Goal: Task Accomplishment & Management: Use online tool/utility

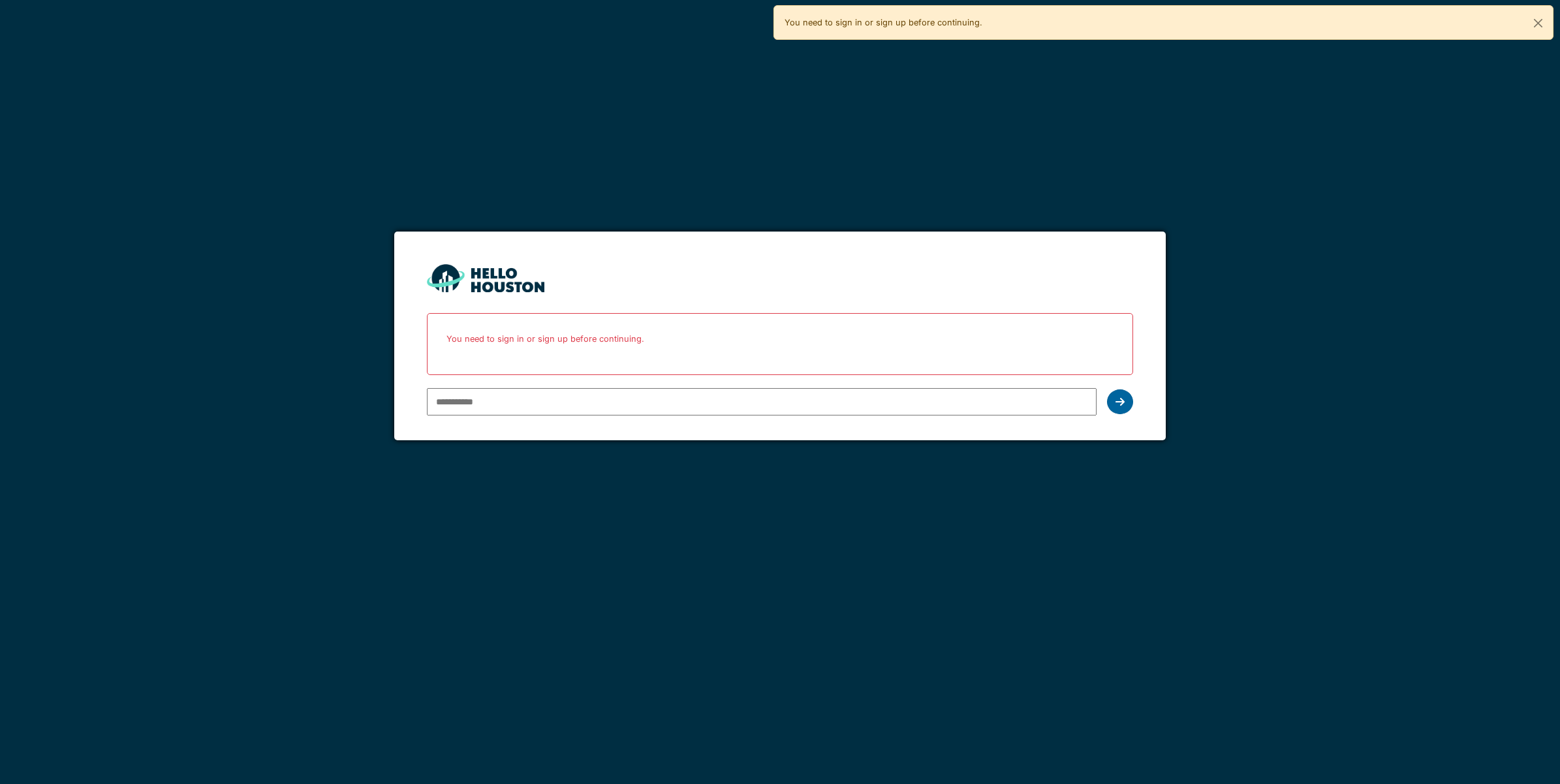
type input "**********"
click at [1125, 400] on div at bounding box center [1120, 402] width 26 height 25
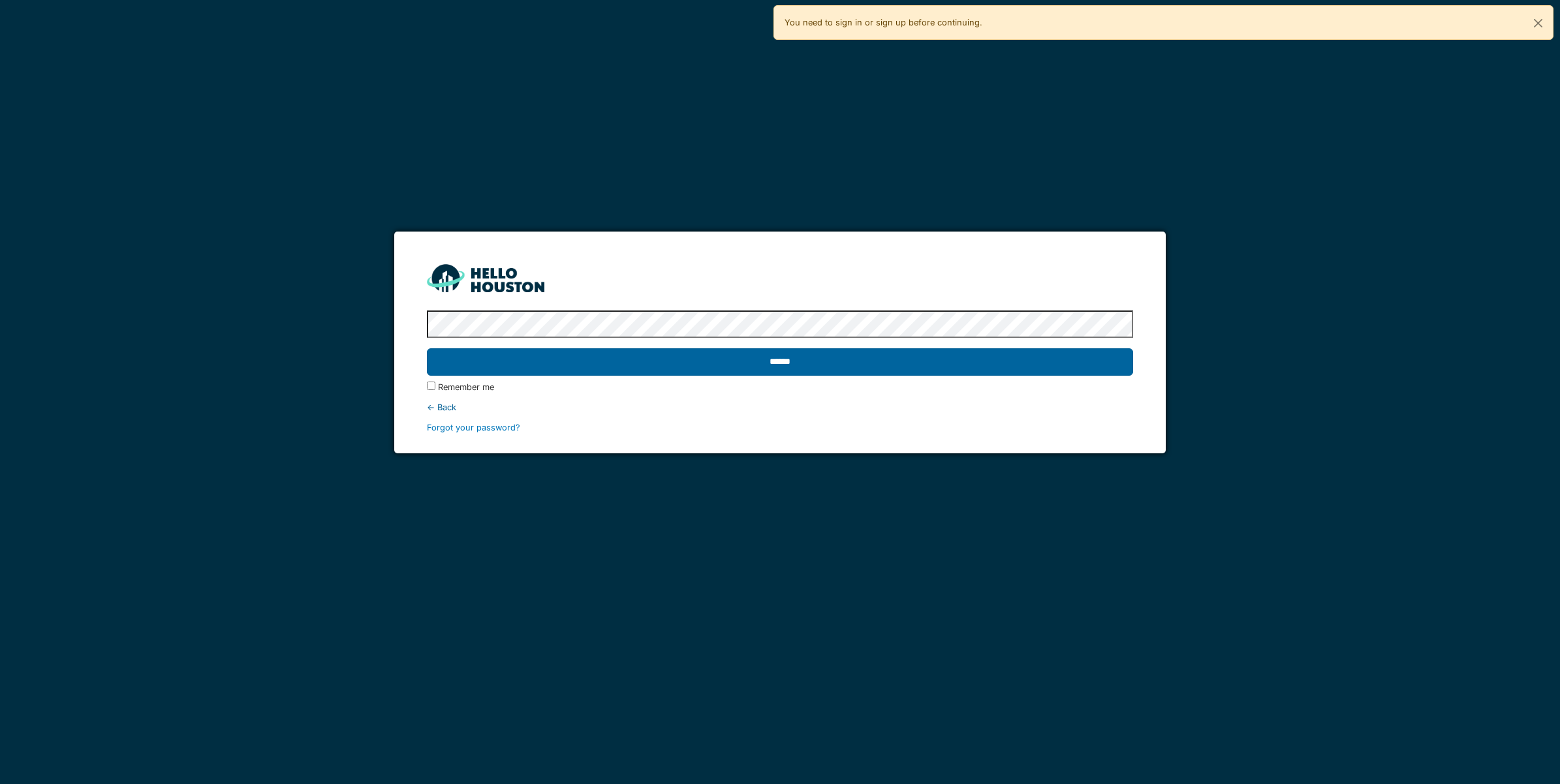
click at [798, 358] on input "******" at bounding box center [780, 362] width 706 height 28
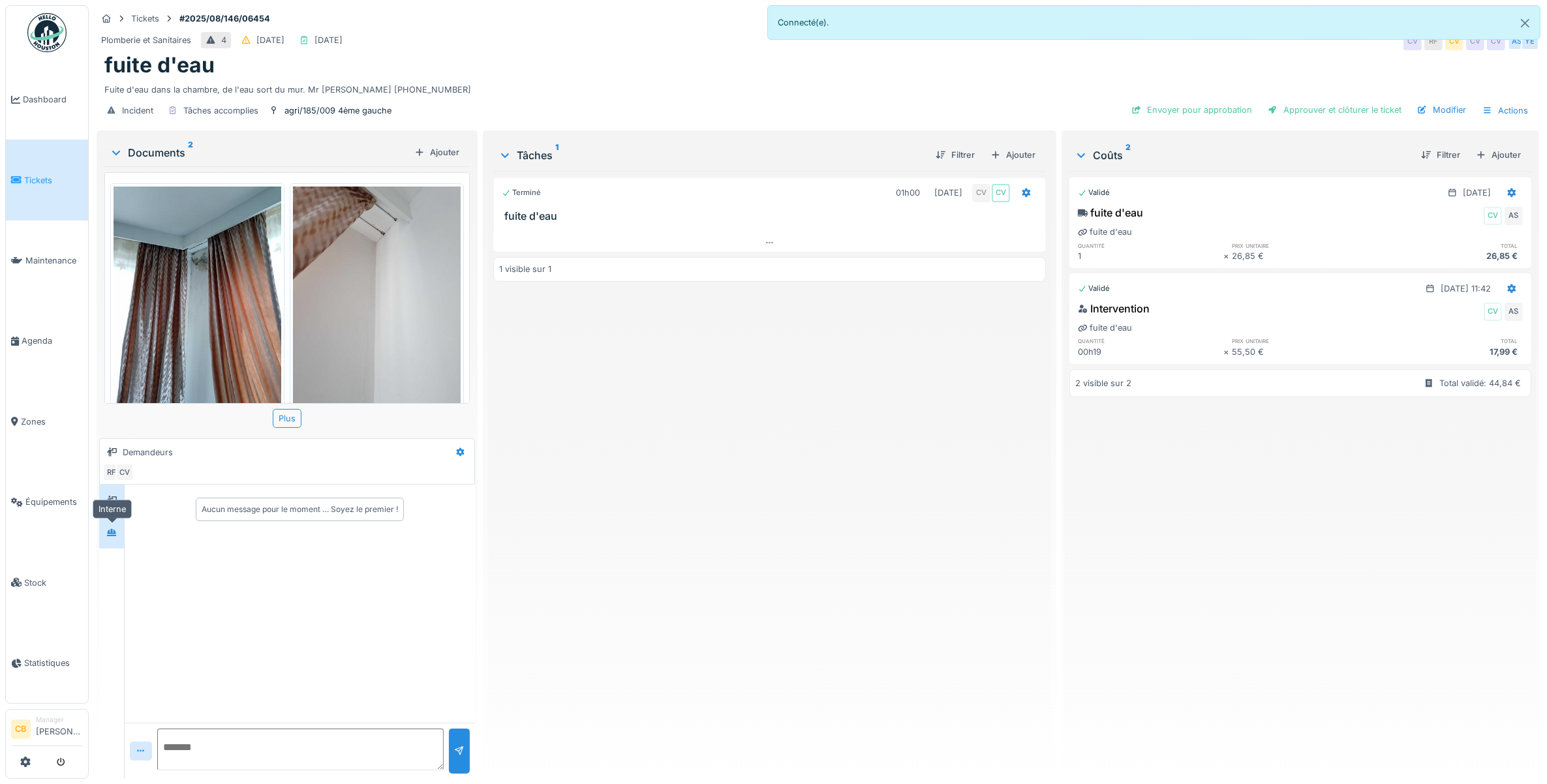
click at [111, 531] on icon at bounding box center [111, 533] width 9 height 7
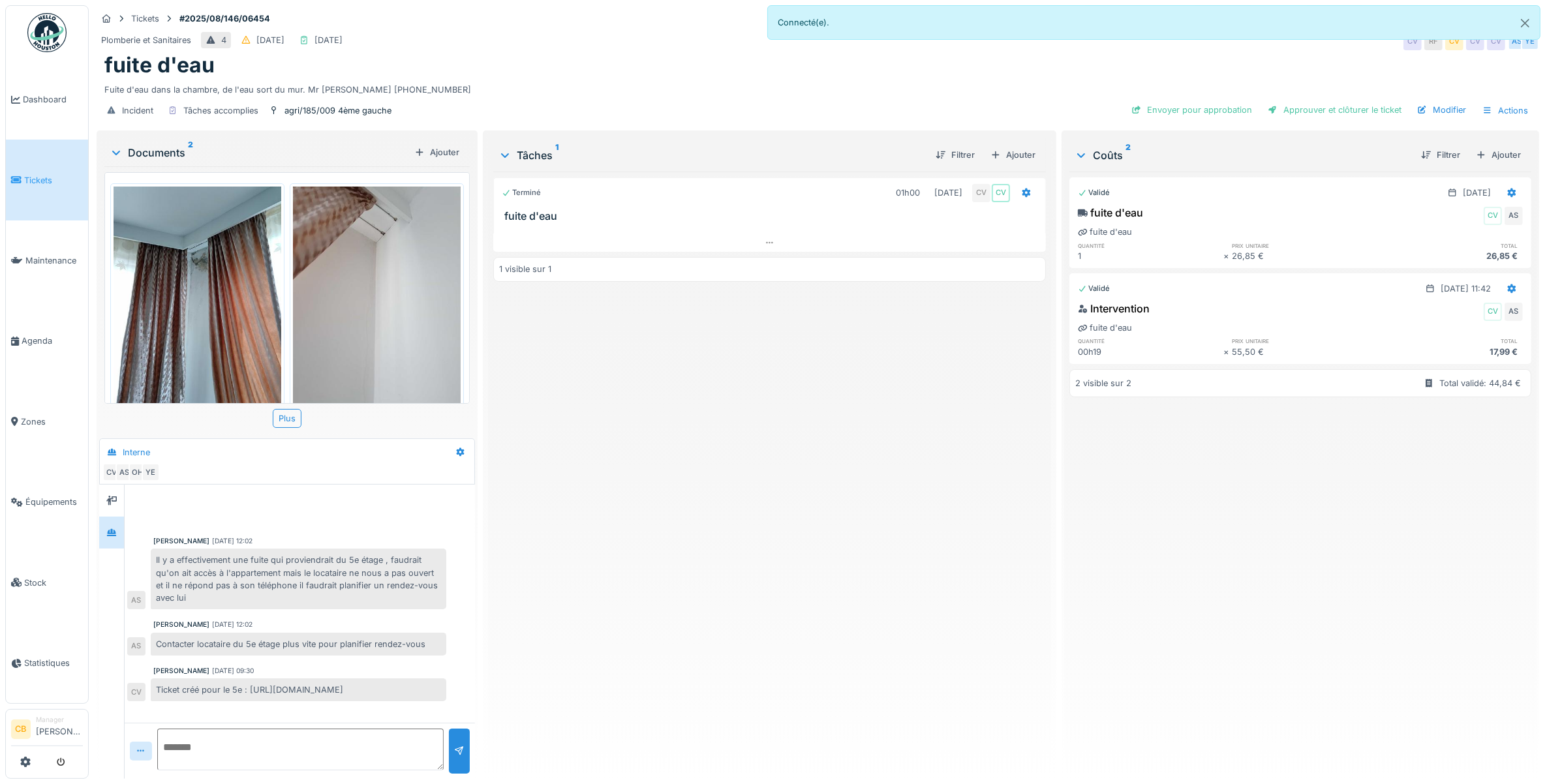
scroll to position [12, 0]
click at [237, 310] on img at bounding box center [197, 298] width 168 height 223
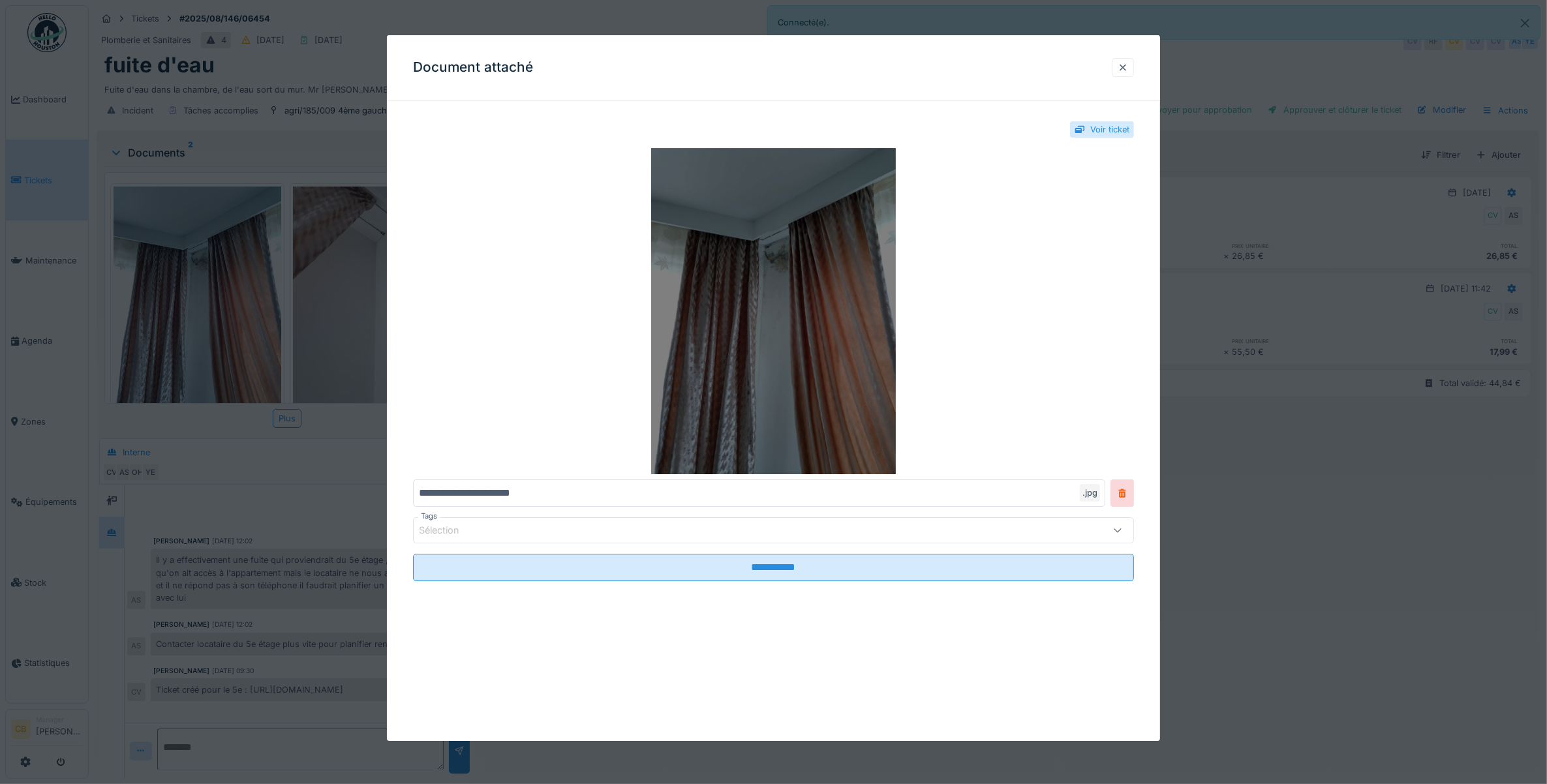
click at [762, 323] on img at bounding box center [774, 311] width 721 height 326
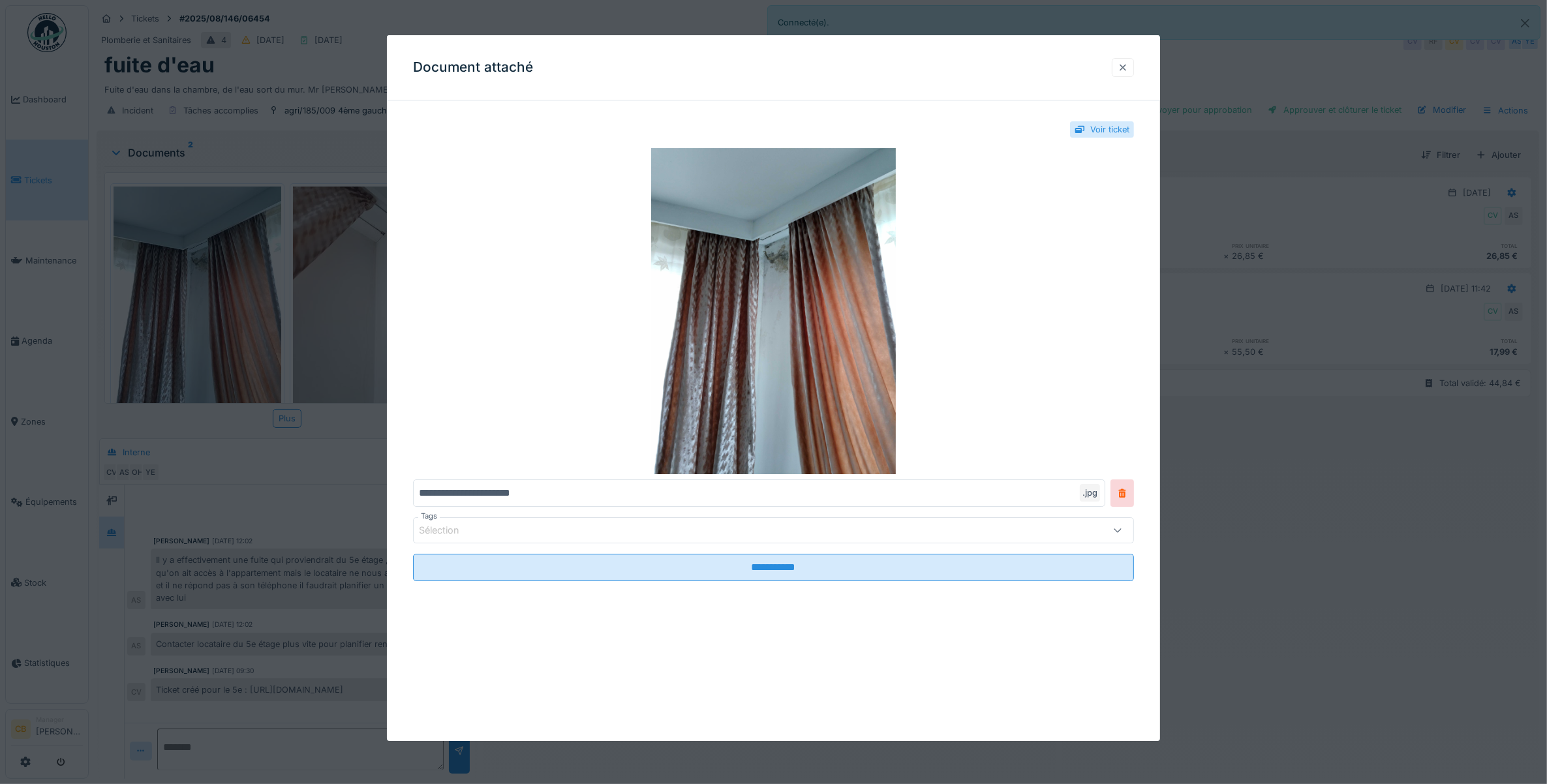
click at [1128, 66] on div at bounding box center [1122, 68] width 10 height 12
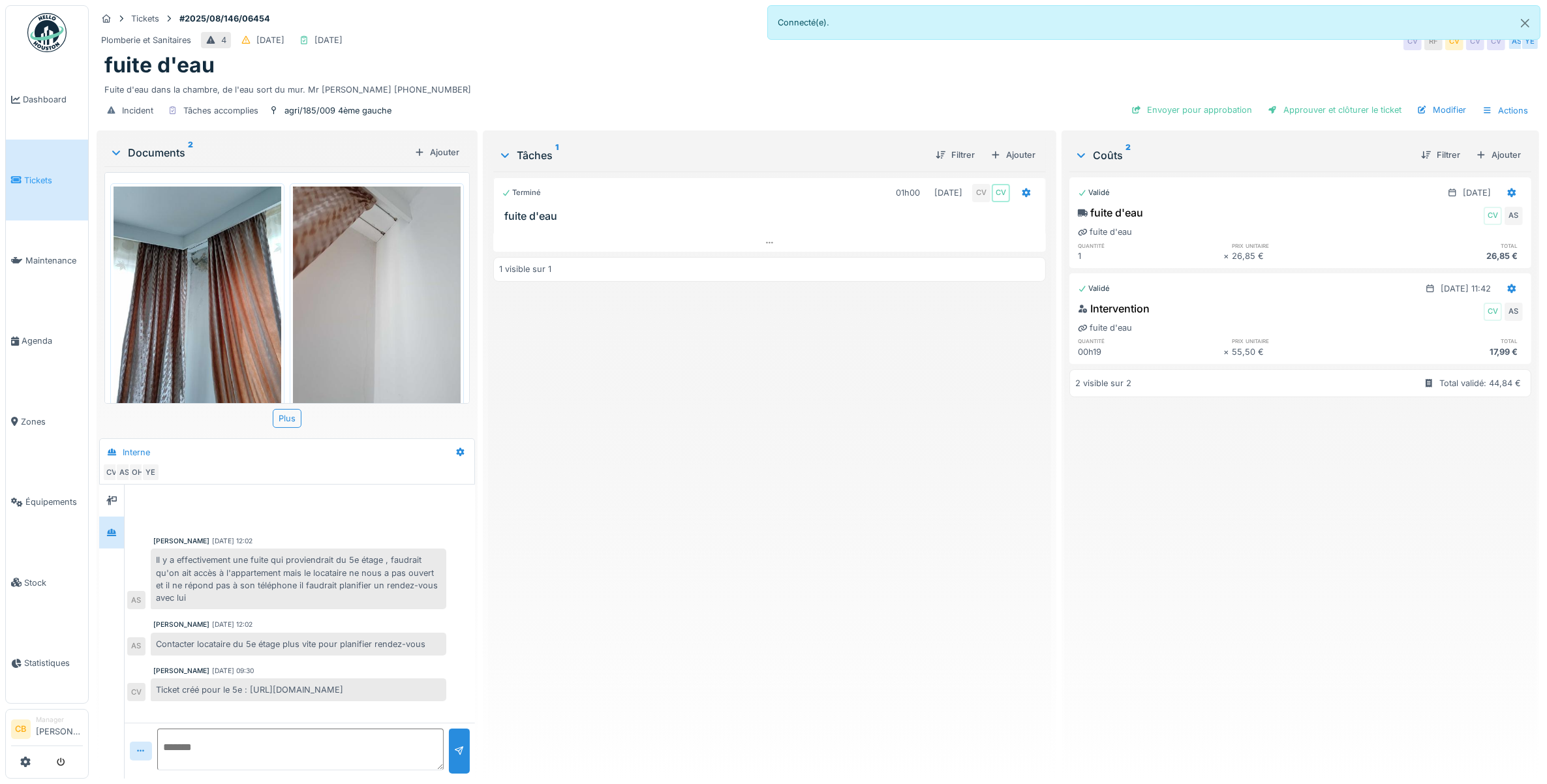
click at [379, 262] on img at bounding box center [377, 298] width 168 height 223
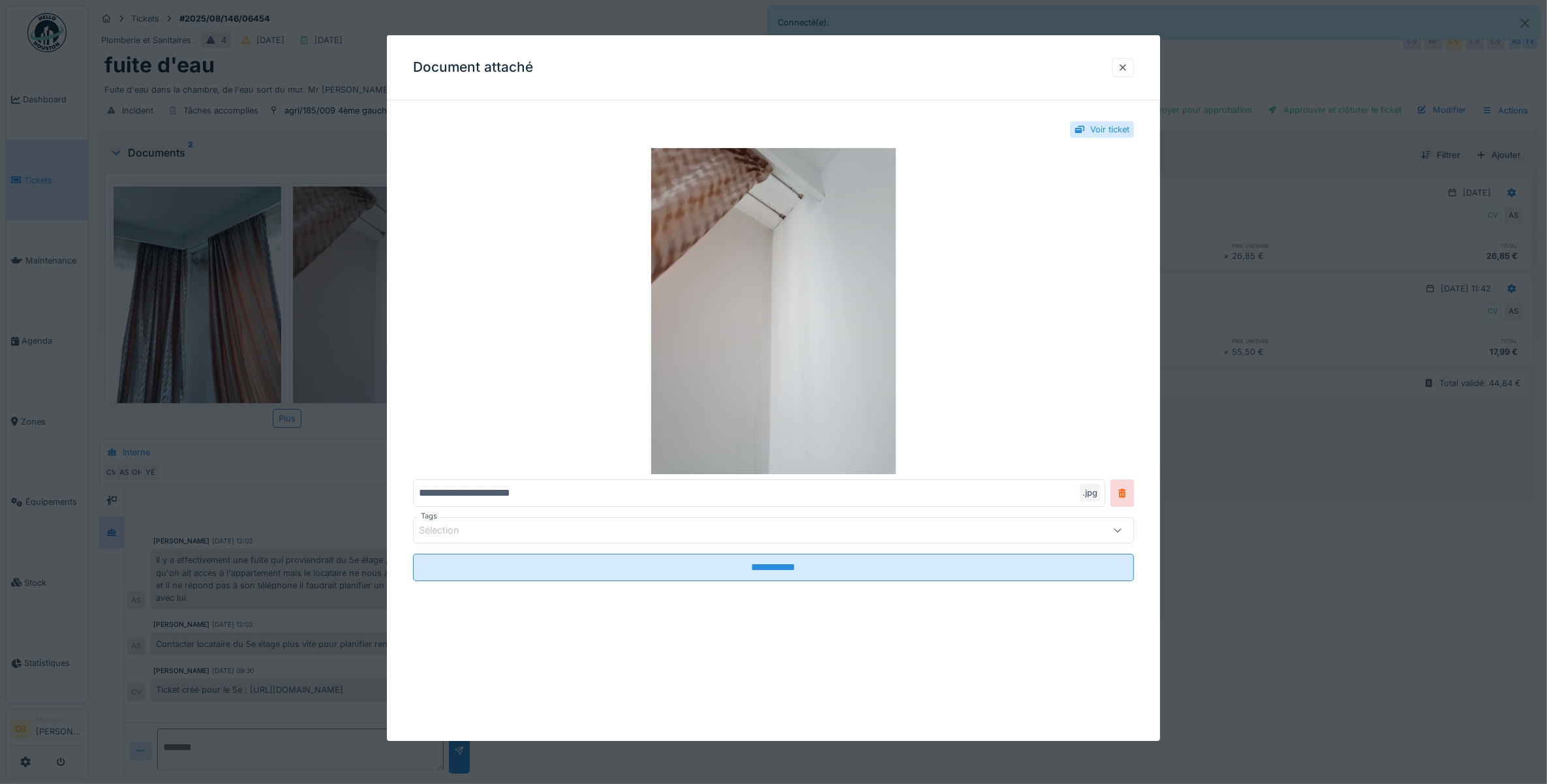
click at [379, 262] on div at bounding box center [773, 392] width 1547 height 784
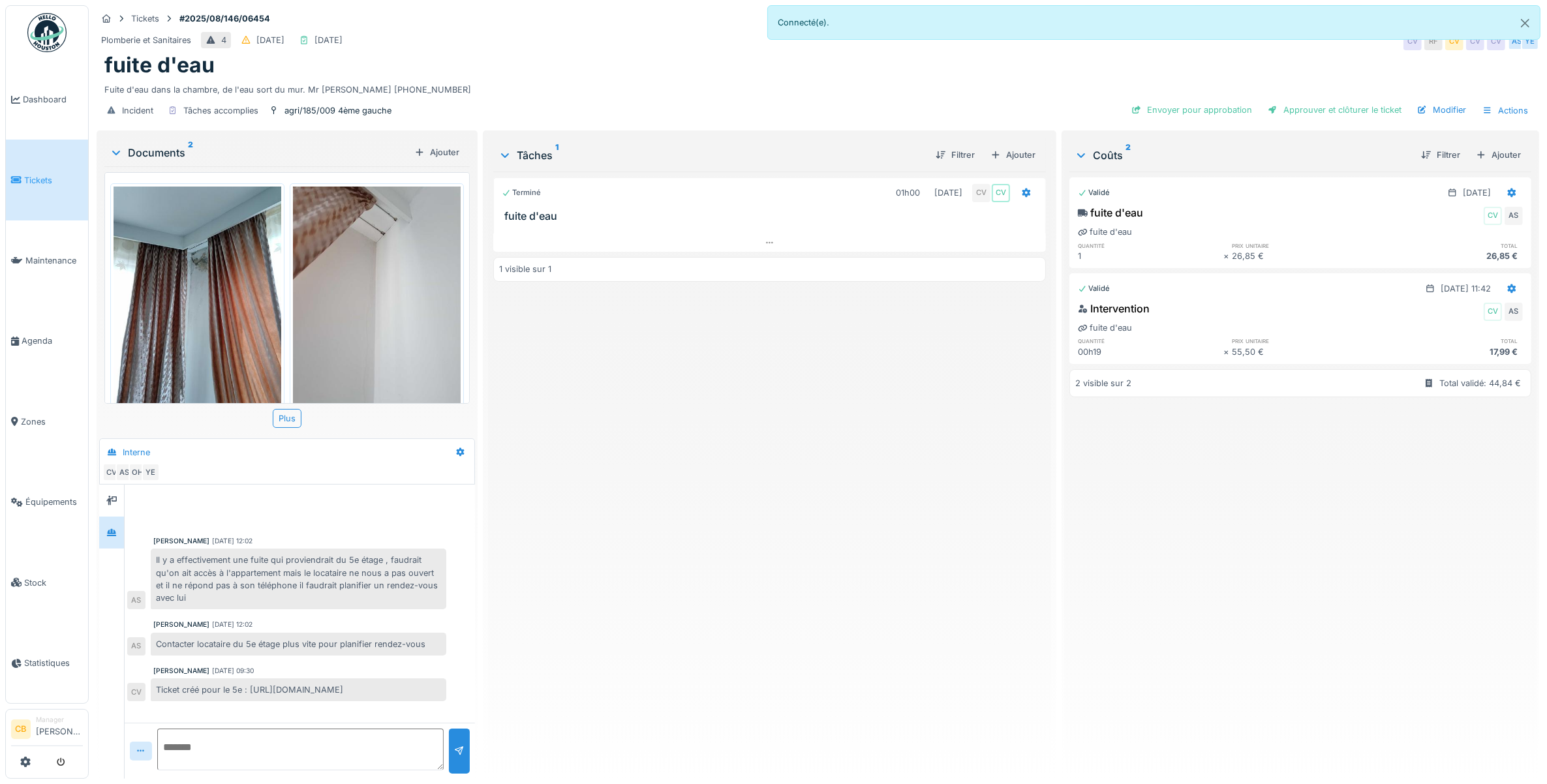
click at [248, 266] on img at bounding box center [197, 298] width 168 height 223
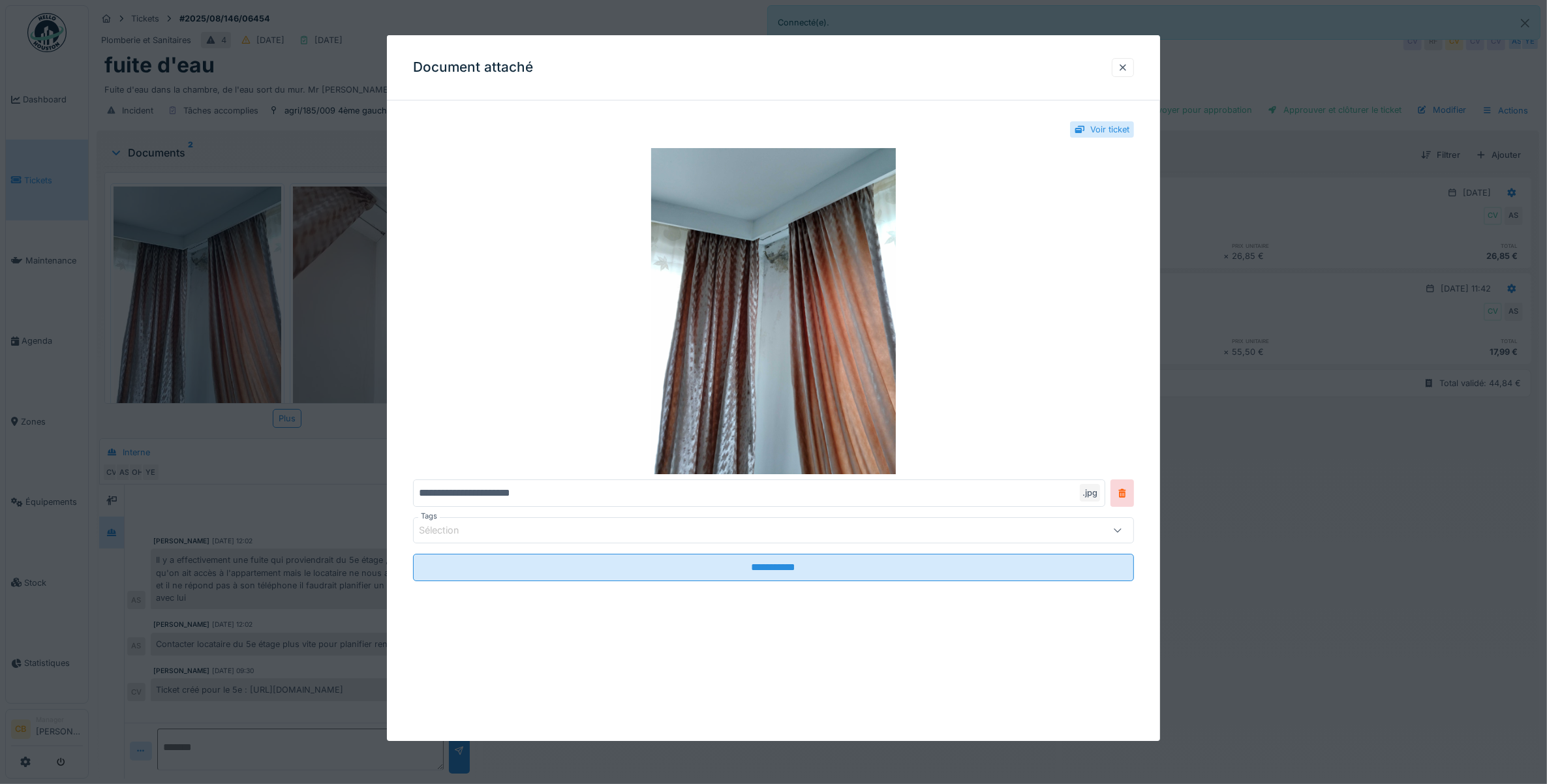
click at [248, 266] on div at bounding box center [773, 392] width 1547 height 784
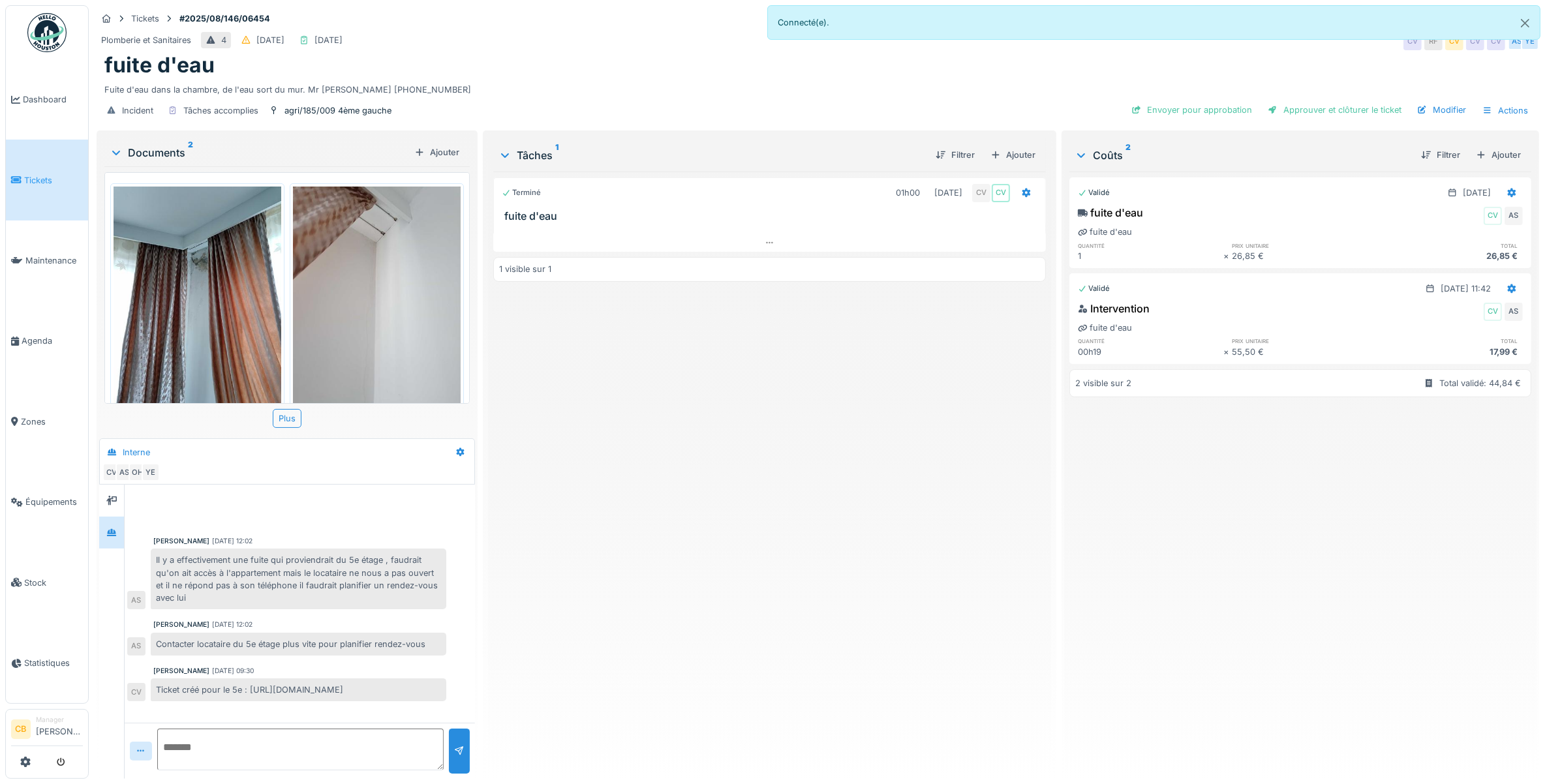
click at [363, 265] on img at bounding box center [377, 298] width 168 height 223
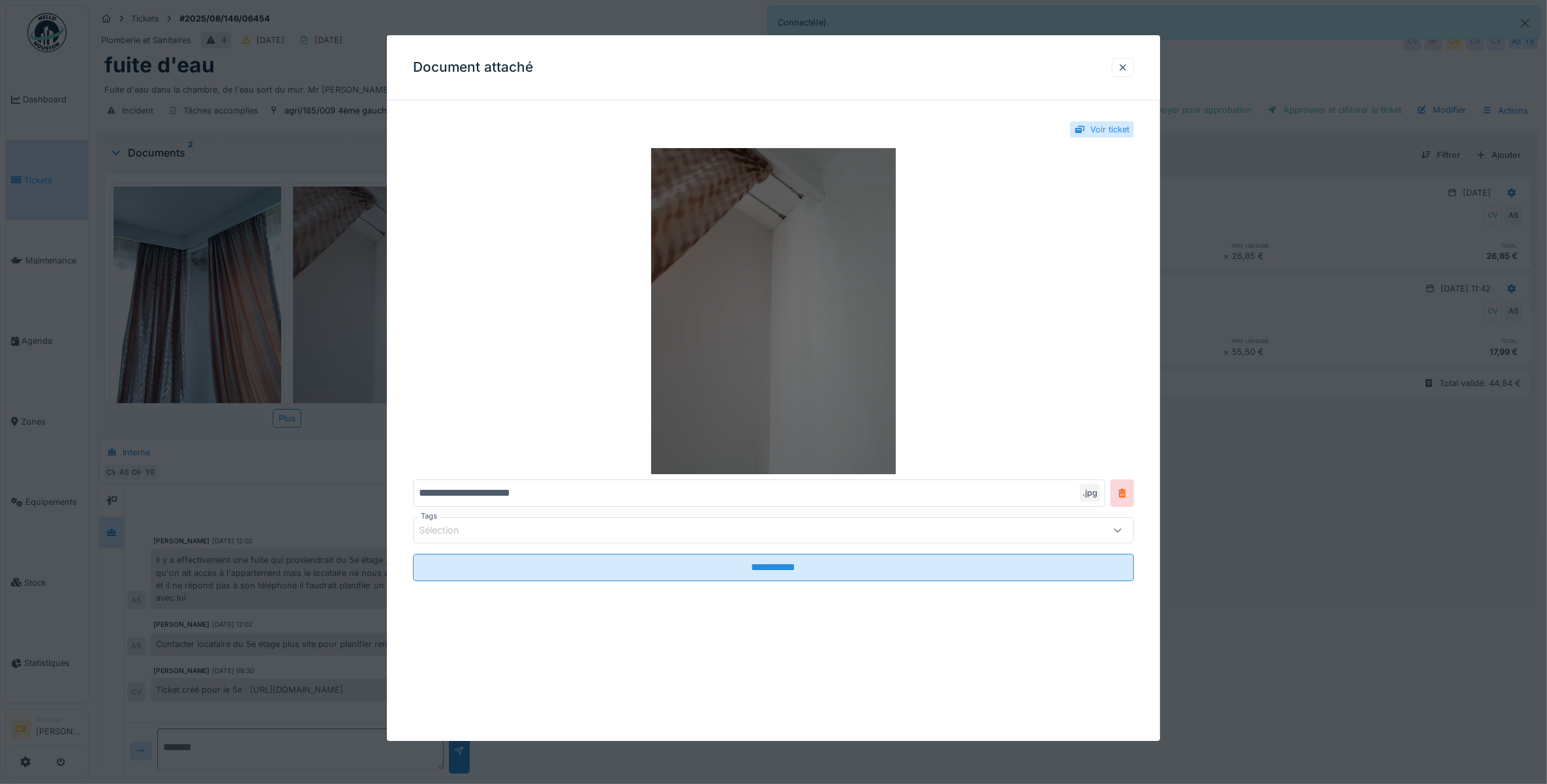
click at [752, 309] on img at bounding box center [774, 311] width 721 height 326
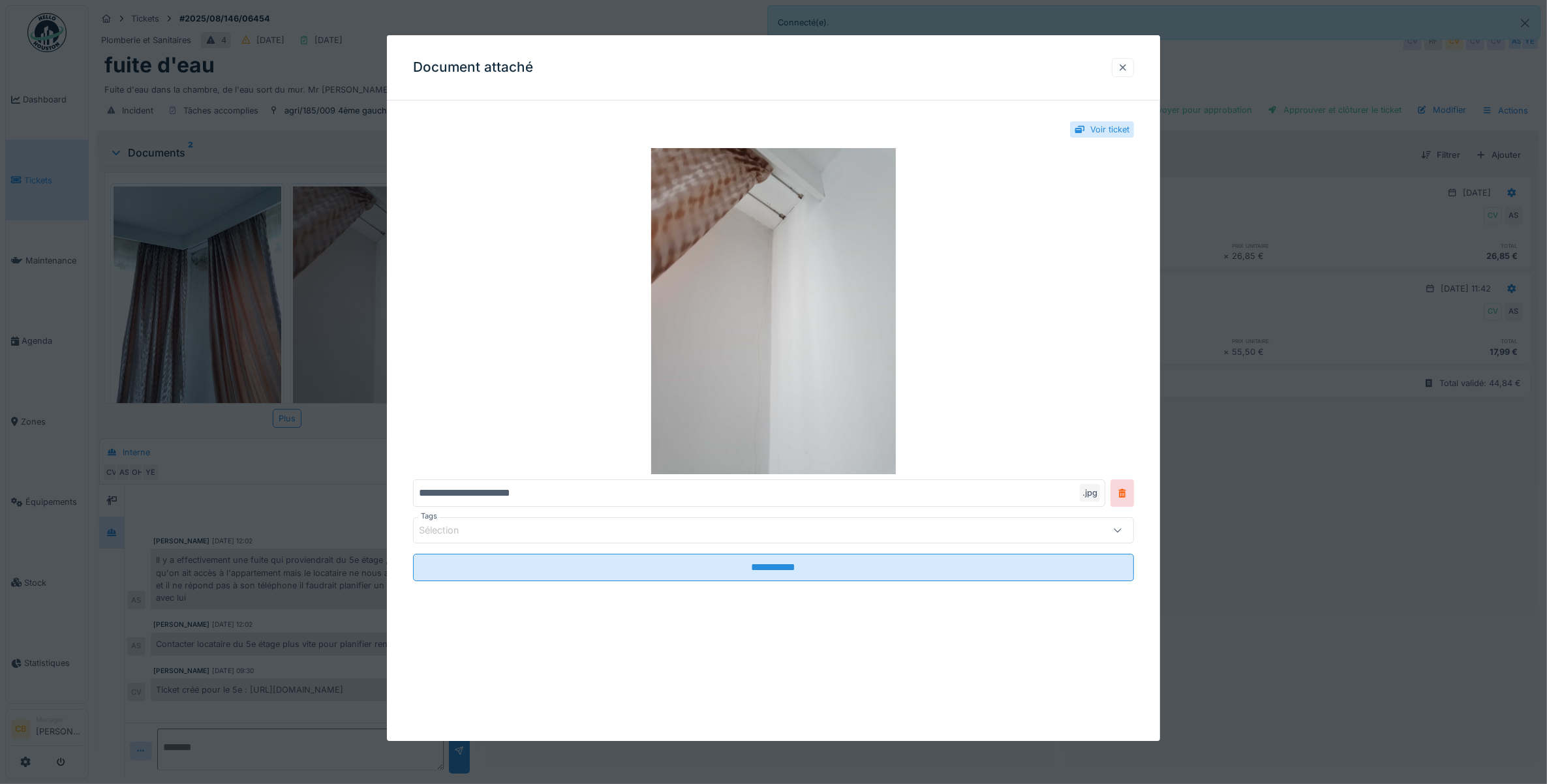
click at [1123, 67] on div at bounding box center [1123, 67] width 22 height 19
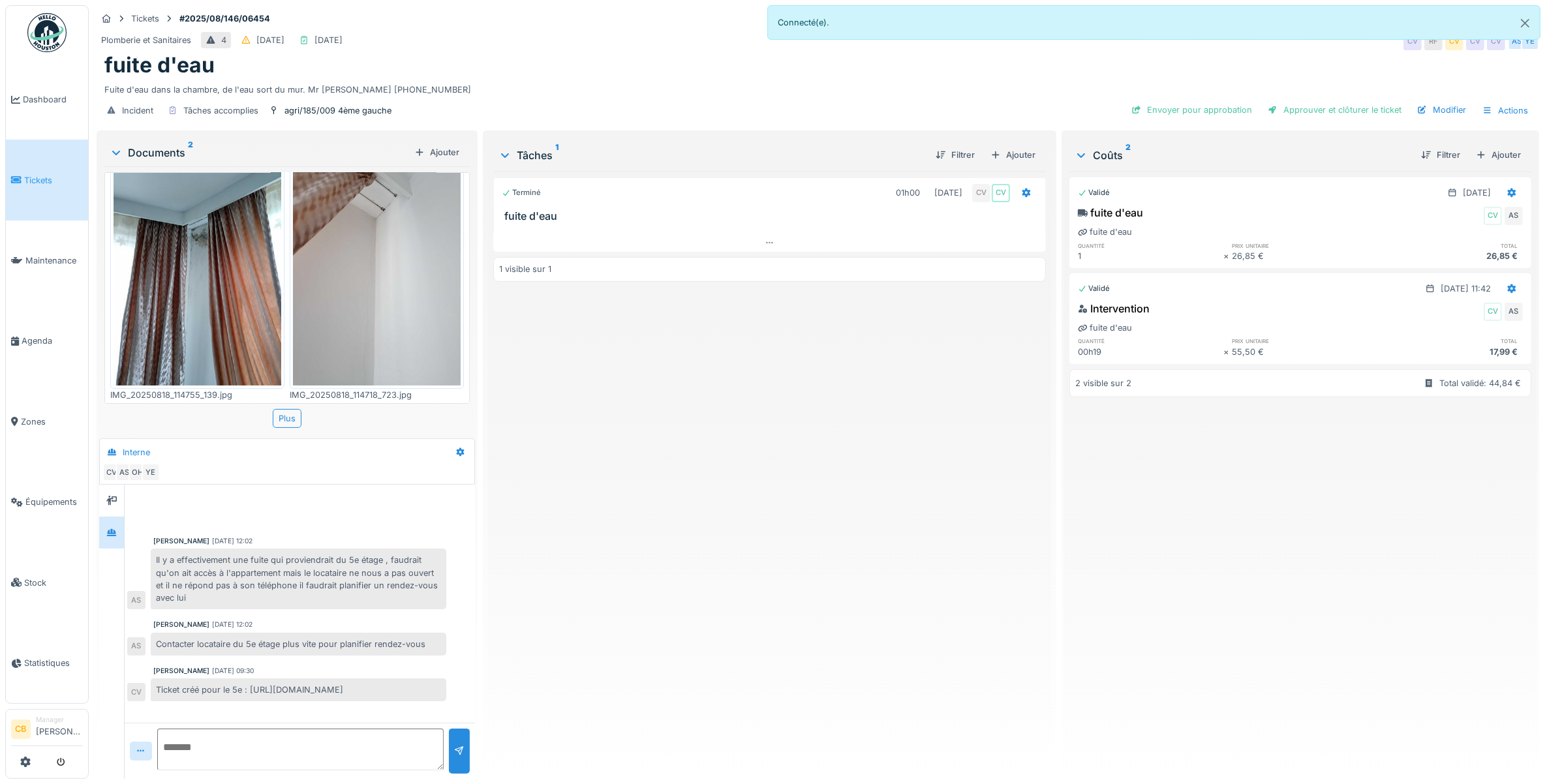
scroll to position [0, 0]
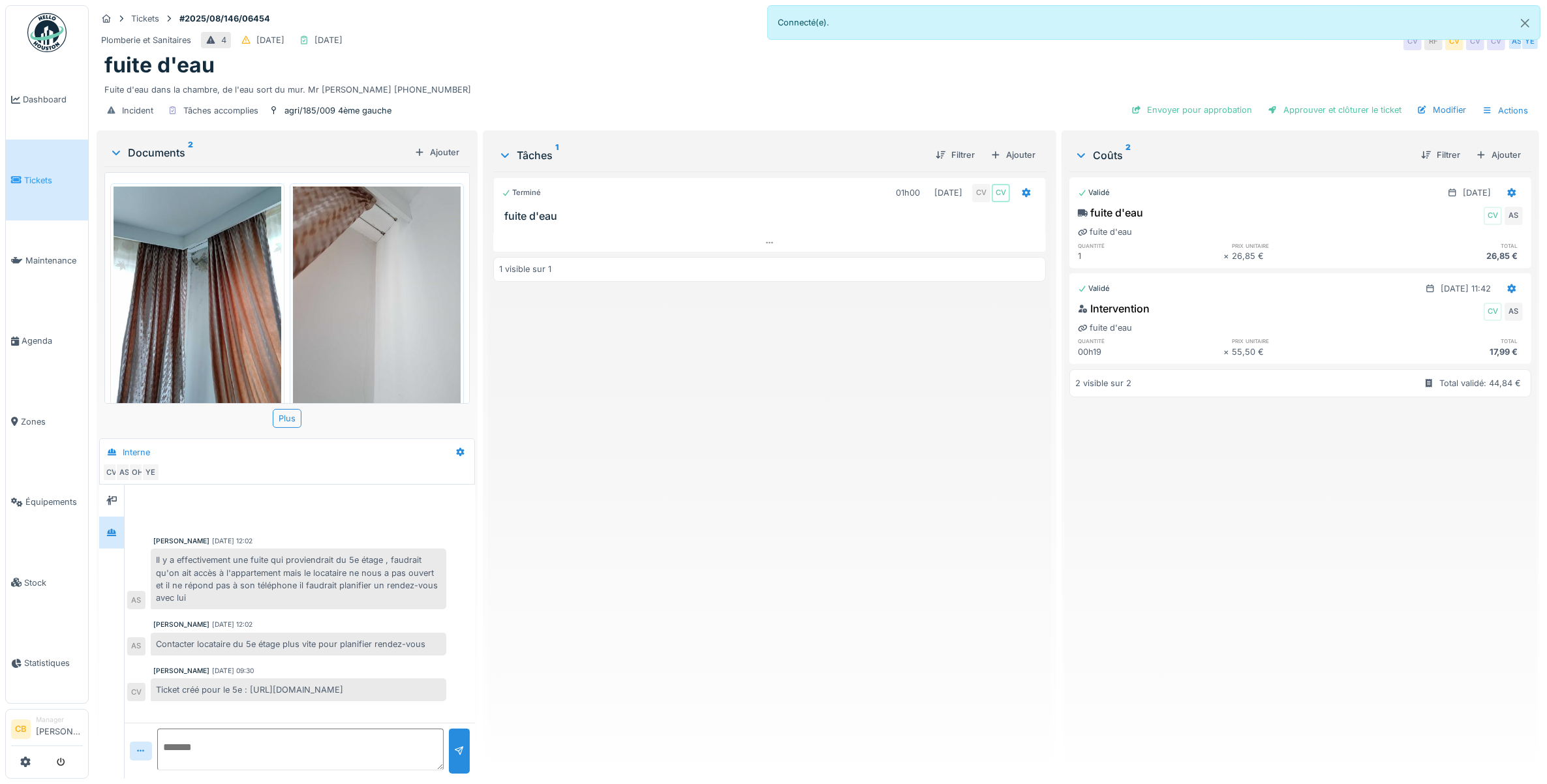
click at [169, 256] on img at bounding box center [197, 298] width 168 height 223
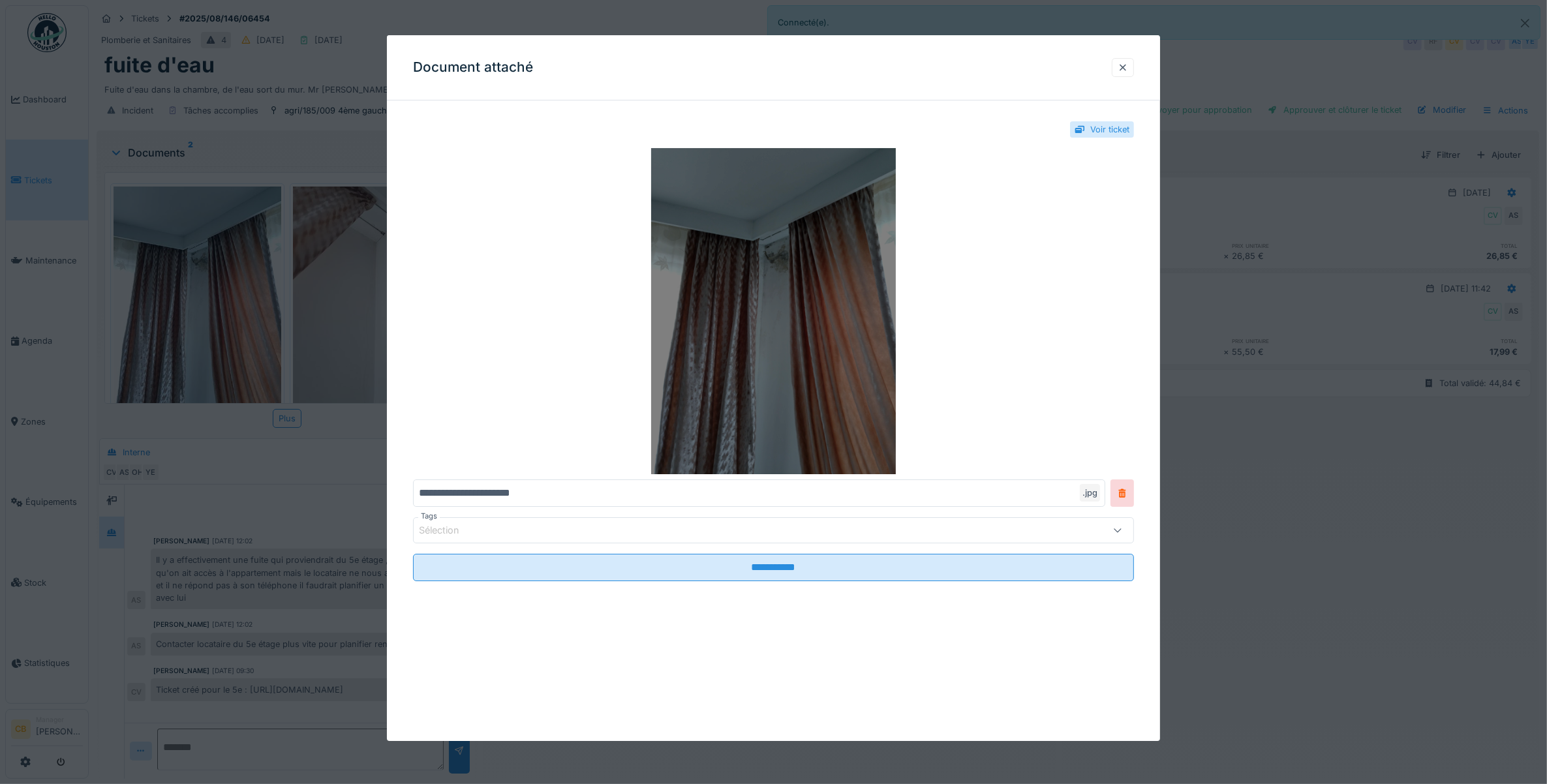
click at [996, 331] on img at bounding box center [774, 311] width 721 height 326
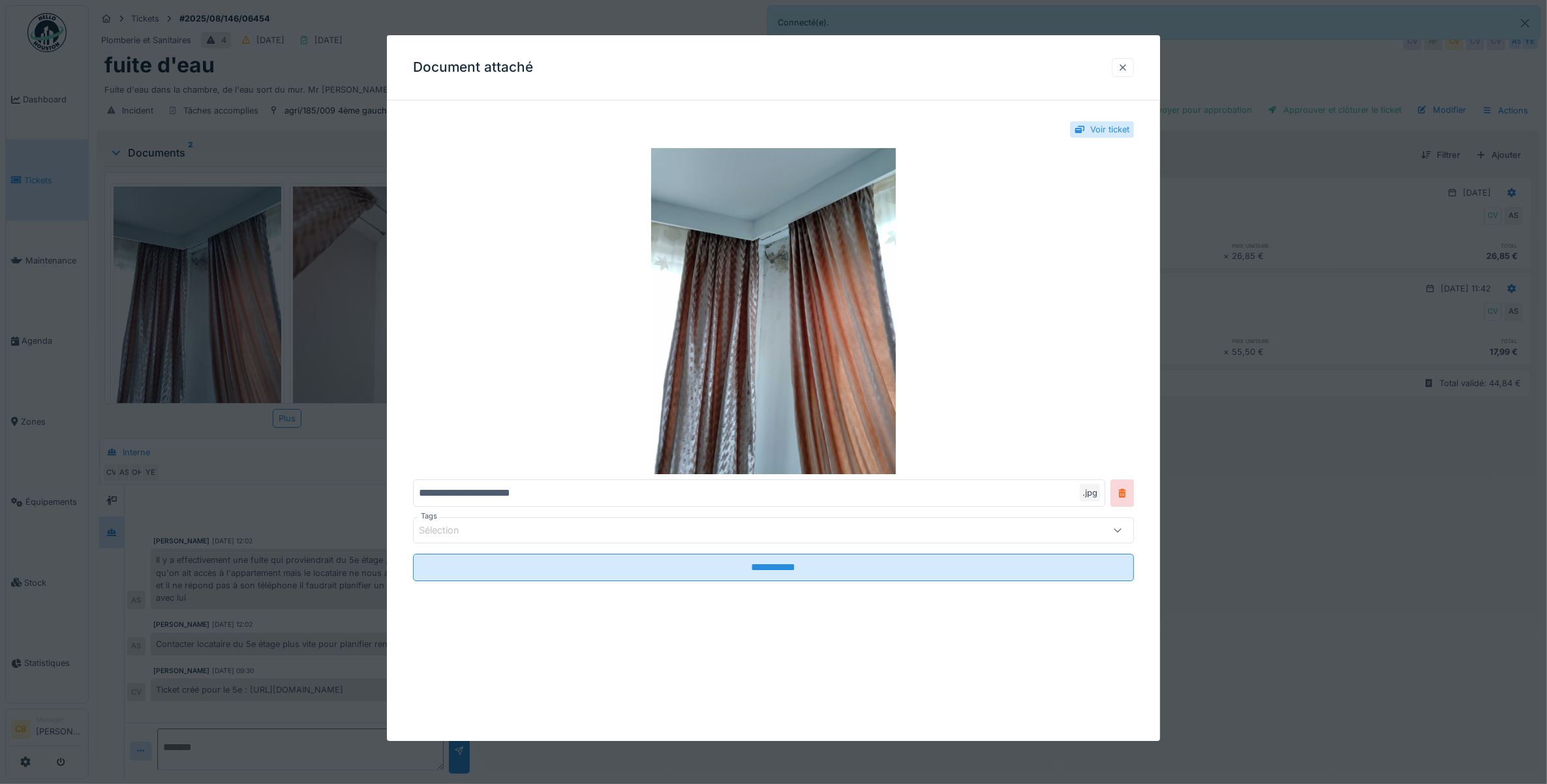
click at [1128, 70] on div at bounding box center [1122, 68] width 10 height 12
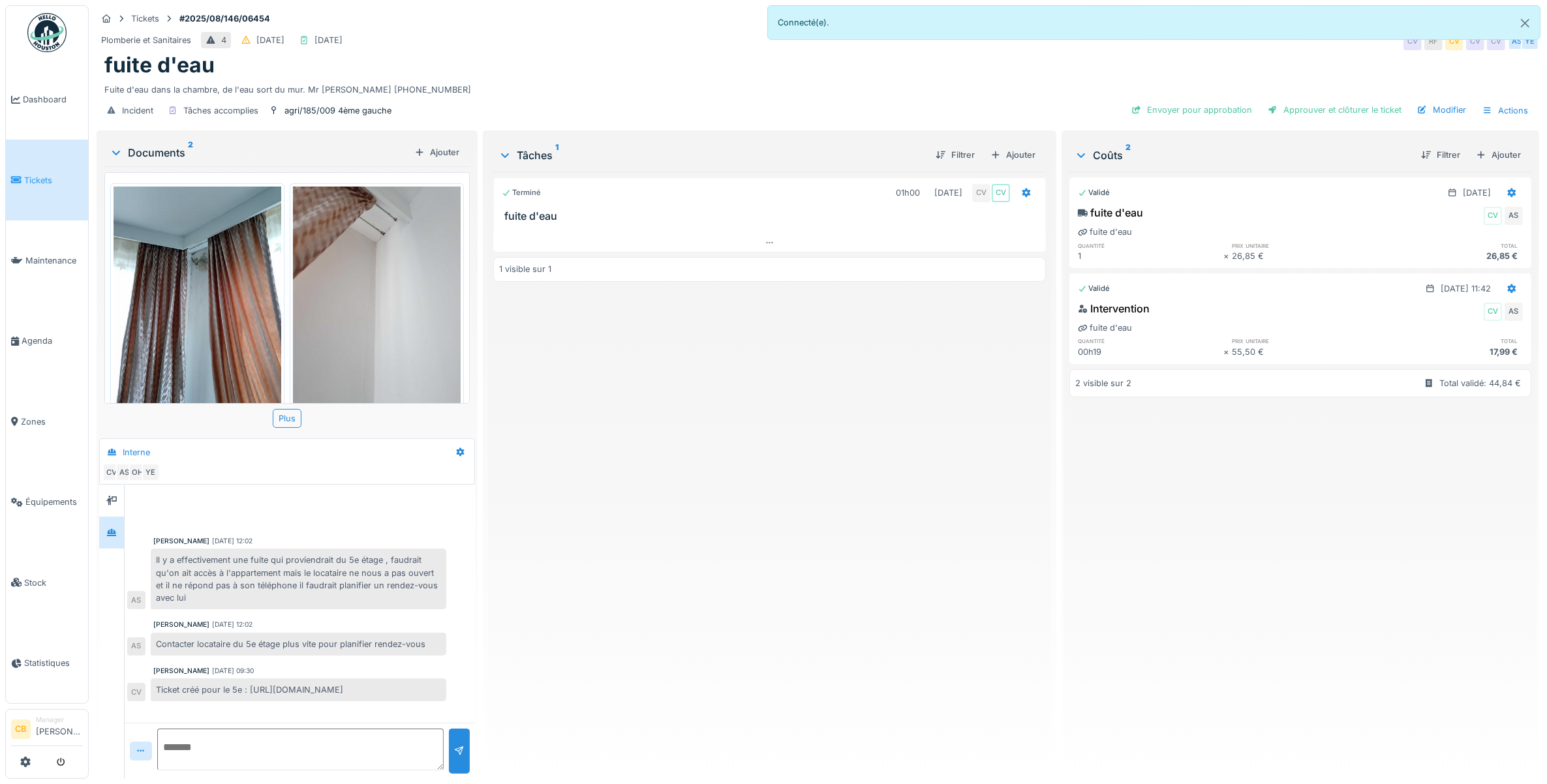
click at [230, 240] on img at bounding box center [197, 298] width 168 height 223
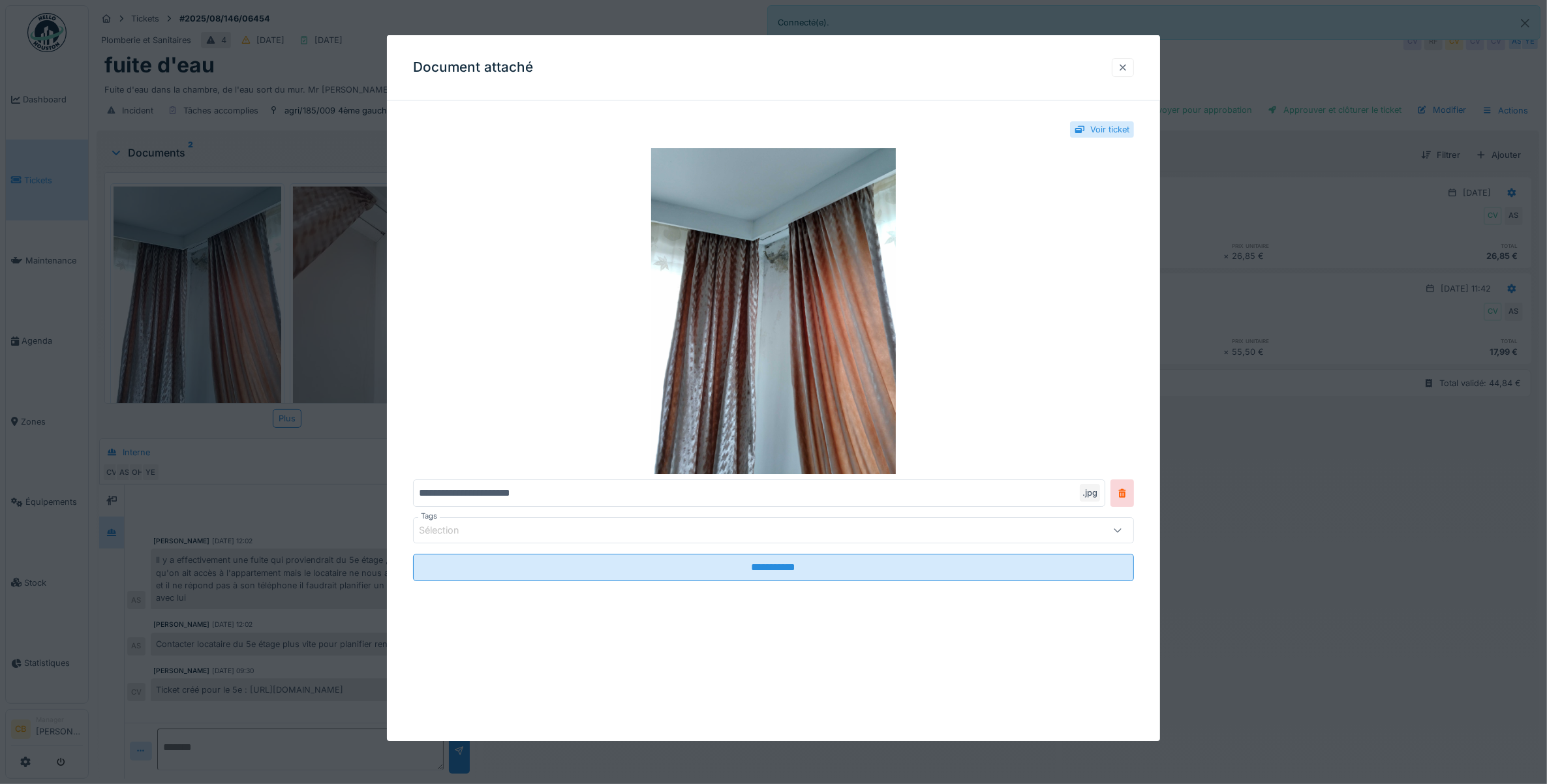
click at [1128, 65] on div at bounding box center [1122, 68] width 10 height 12
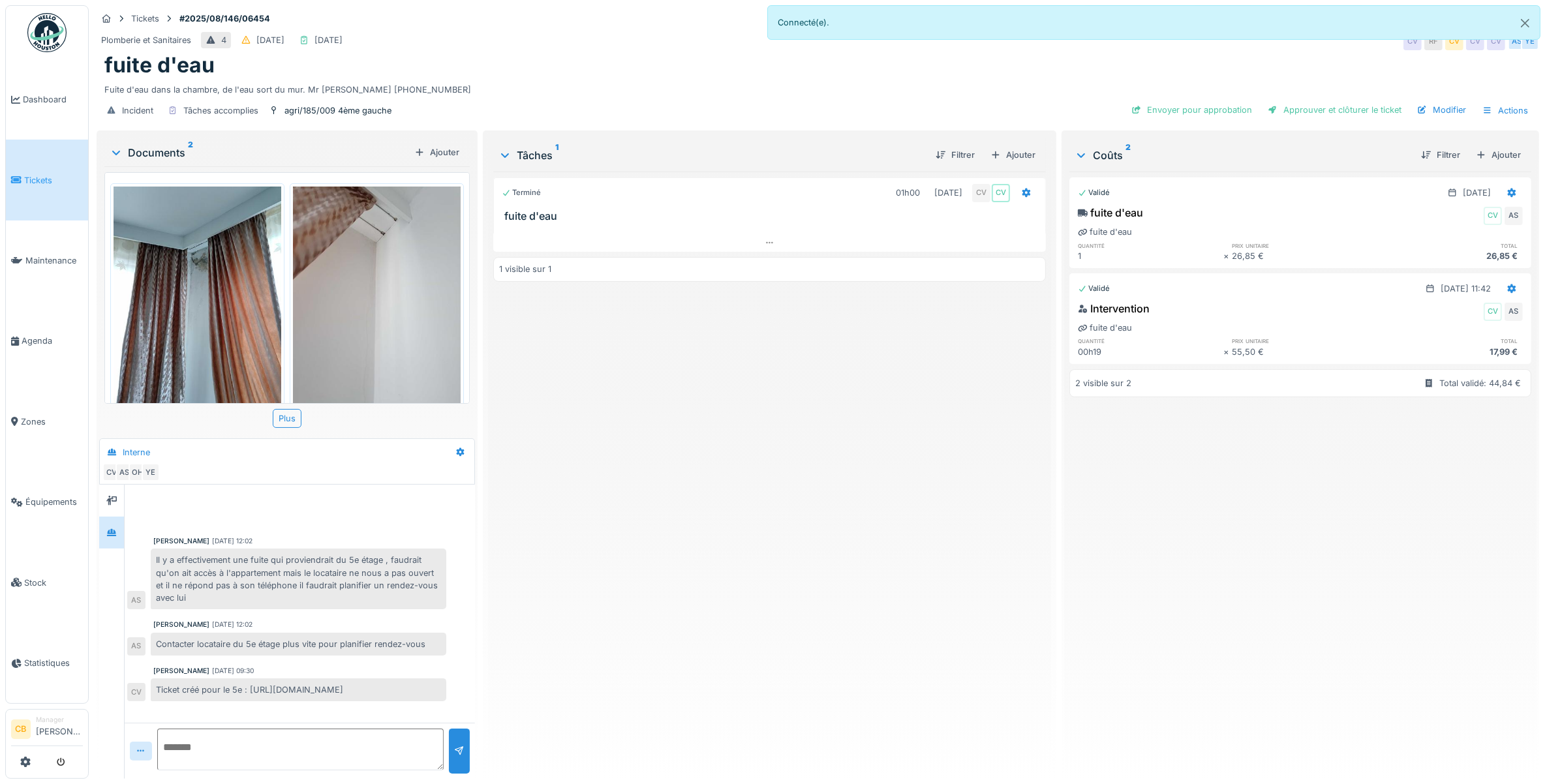
click at [381, 227] on img at bounding box center [377, 298] width 168 height 223
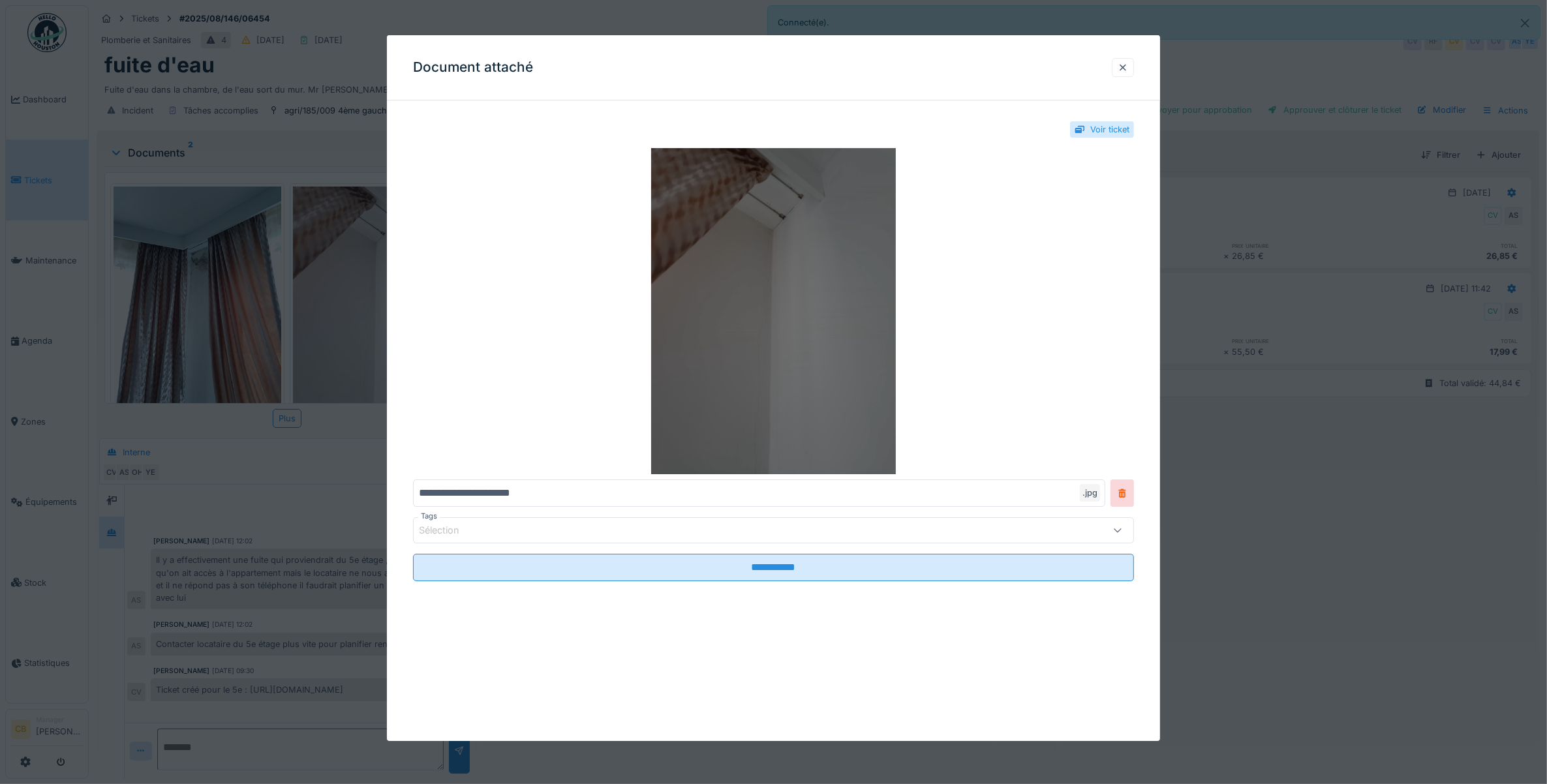
click at [795, 282] on img at bounding box center [774, 311] width 721 height 326
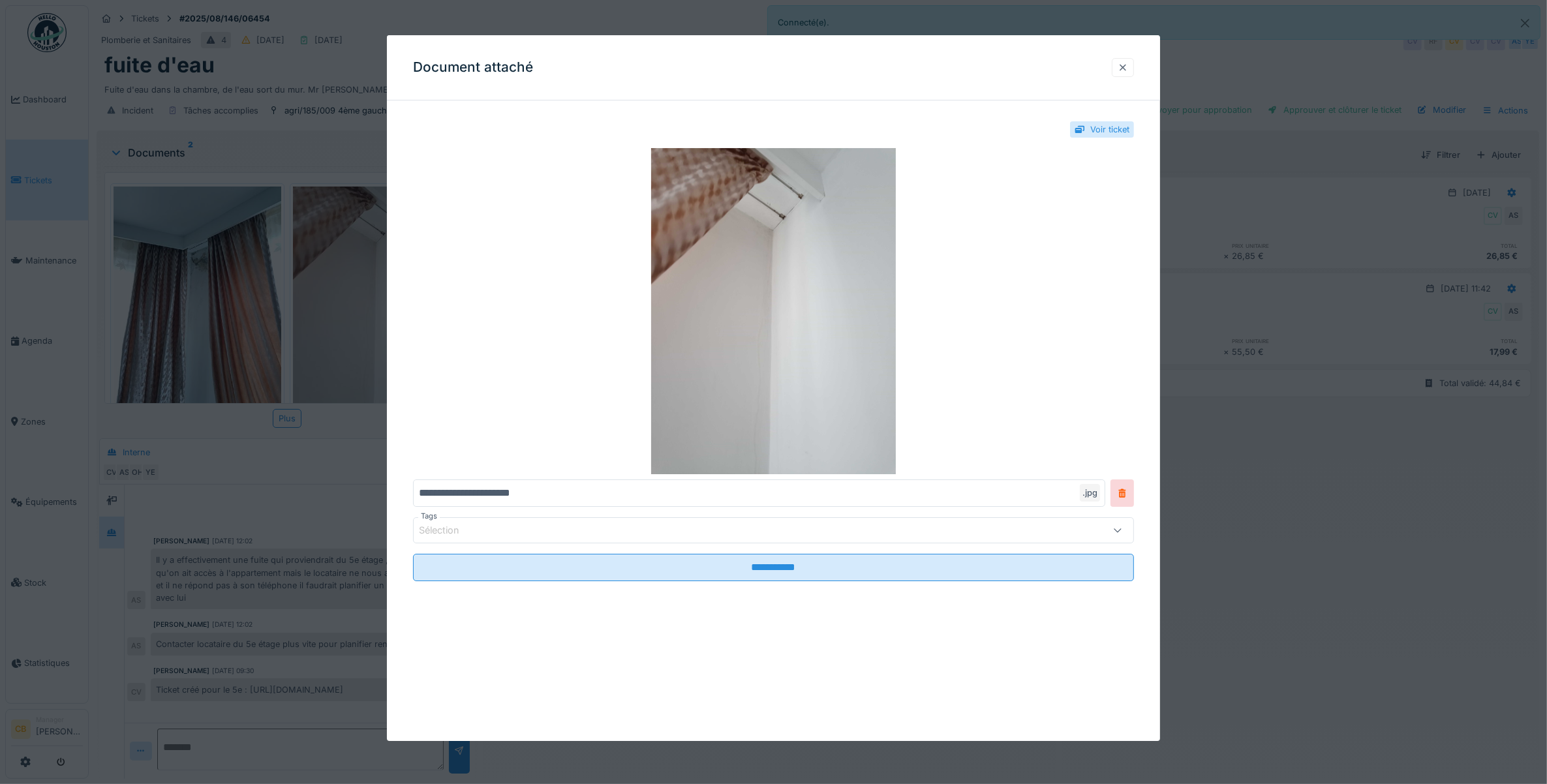
click at [1134, 67] on div at bounding box center [1123, 67] width 22 height 19
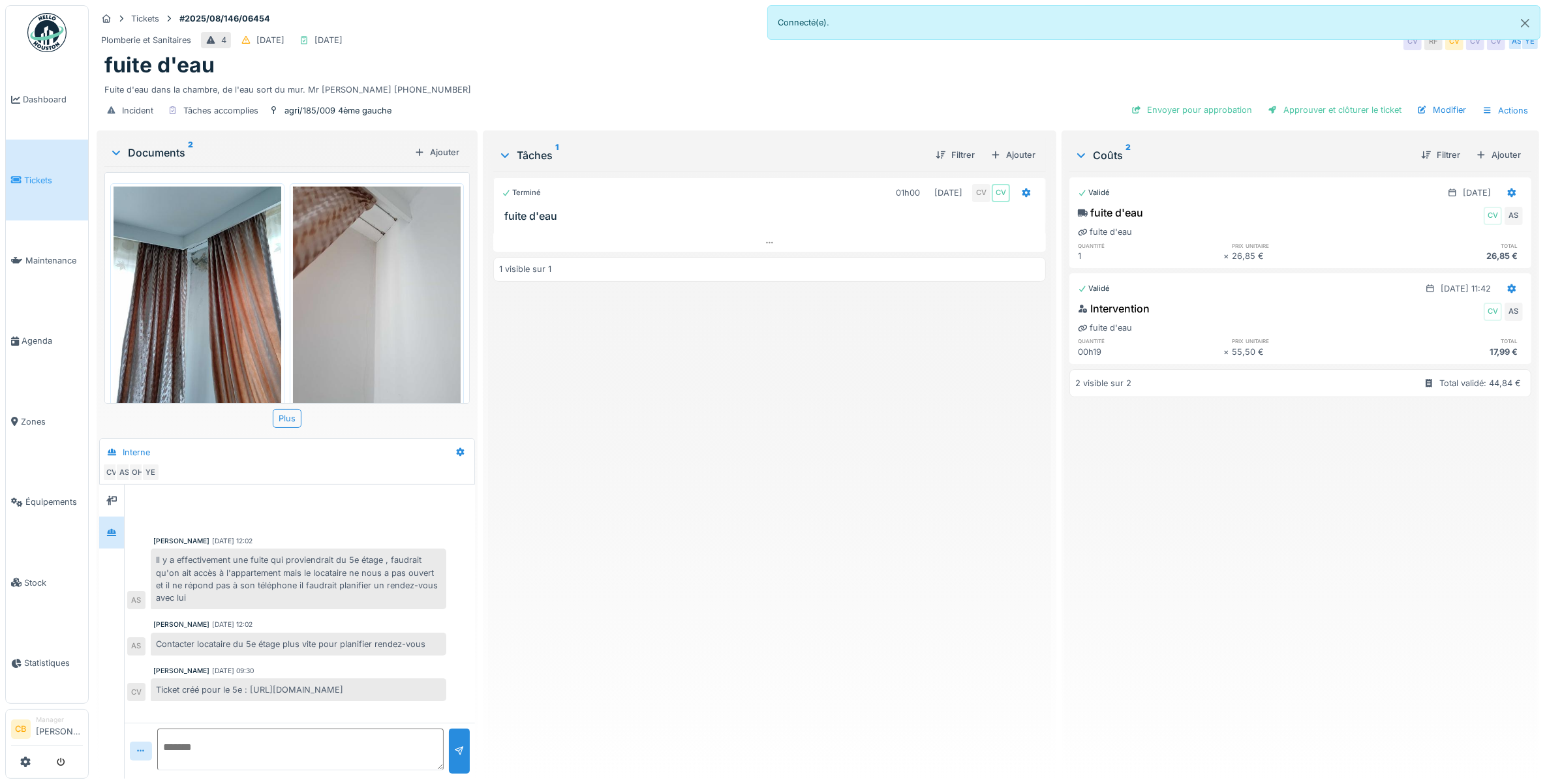
click at [205, 266] on img at bounding box center [197, 298] width 168 height 223
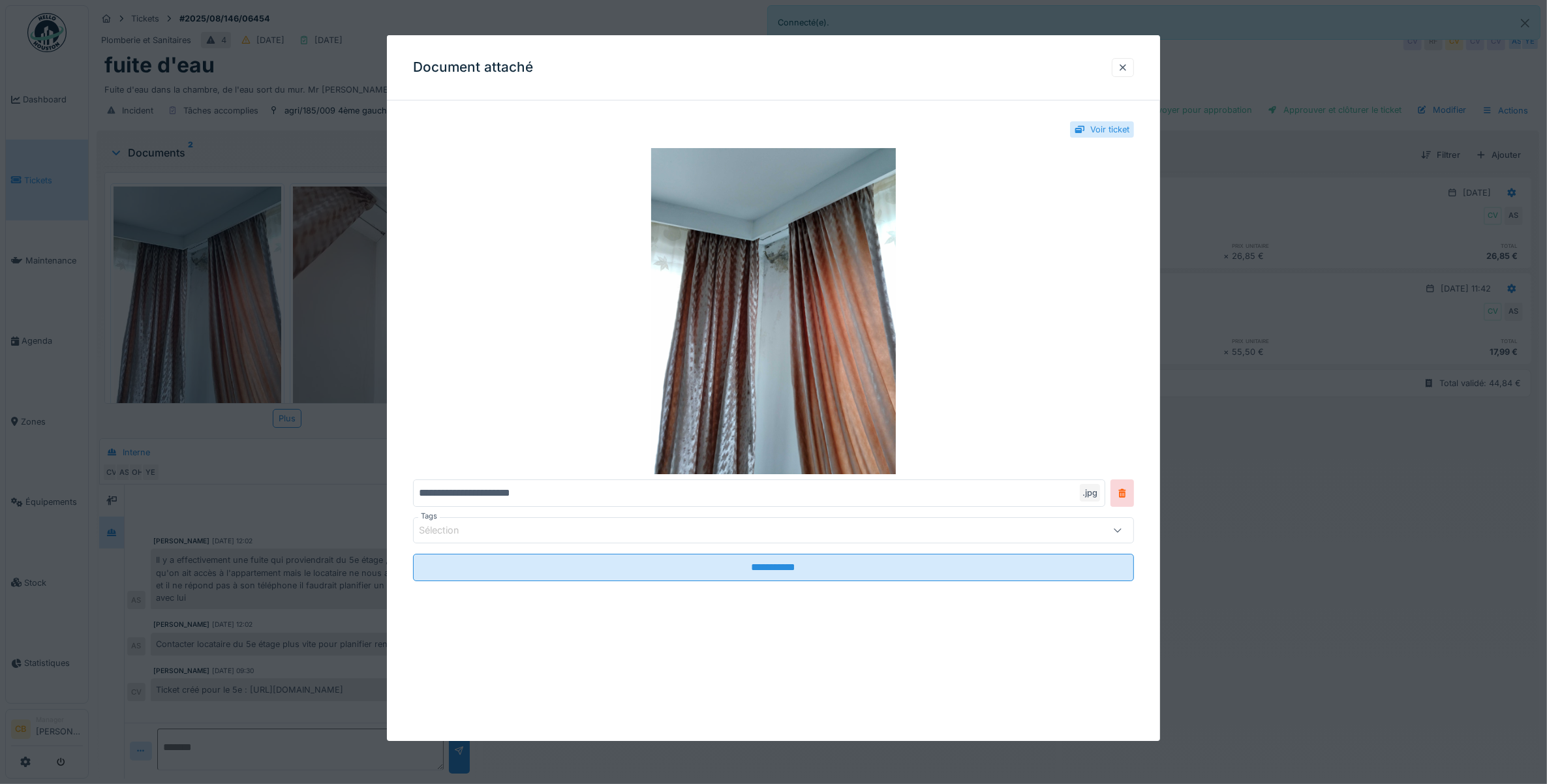
click at [205, 272] on div at bounding box center [773, 392] width 1547 height 784
